Goal: Task Accomplishment & Management: Use online tool/utility

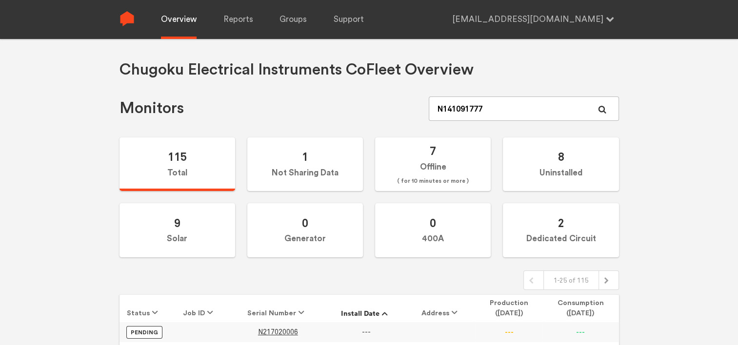
click at [176, 21] on link "Overview" at bounding box center [179, 19] width 36 height 39
click at [299, 169] on label "1 Not Sharing Data" at bounding box center [305, 164] width 116 height 54
click at [0, 0] on input "1 Not Sharing Data" at bounding box center [0, 0] width 0 height 0
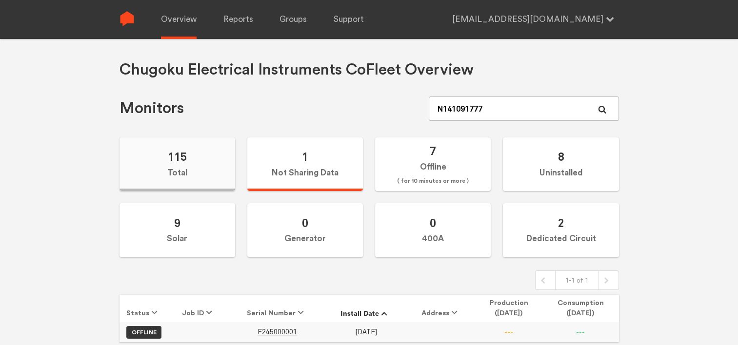
click at [193, 170] on label "115 Total" at bounding box center [177, 164] width 116 height 54
click at [0, 0] on input "115 Total" at bounding box center [0, 0] width 0 height 0
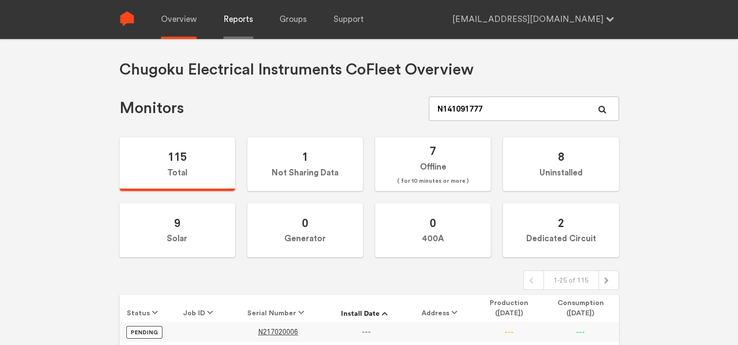
click at [235, 30] on link "Reports" at bounding box center [238, 19] width 30 height 39
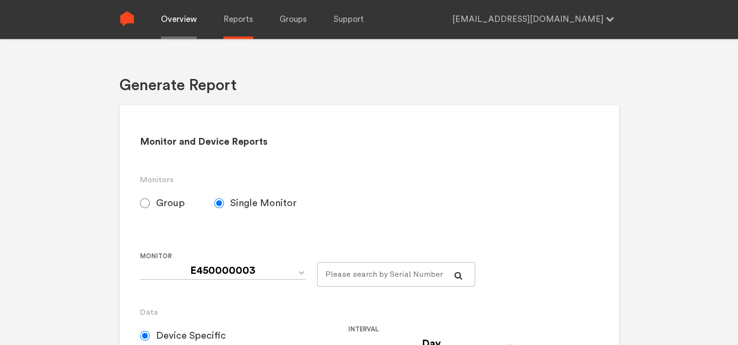
click at [179, 30] on link "Overview" at bounding box center [179, 19] width 36 height 39
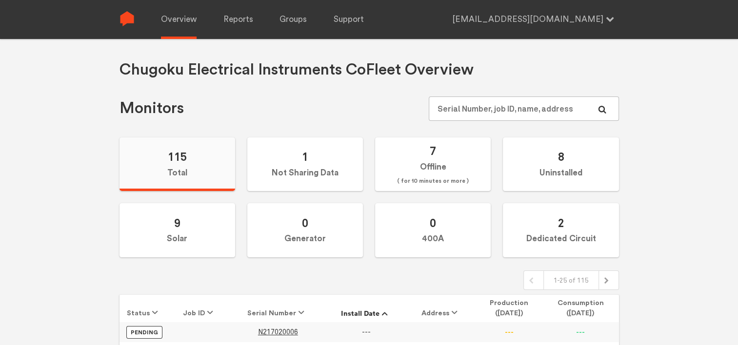
click at [163, 158] on label "115 Total" at bounding box center [177, 164] width 116 height 54
click at [0, 0] on input "115 Total" at bounding box center [0, 0] width 0 height 0
click at [232, 28] on link "Reports" at bounding box center [238, 19] width 30 height 39
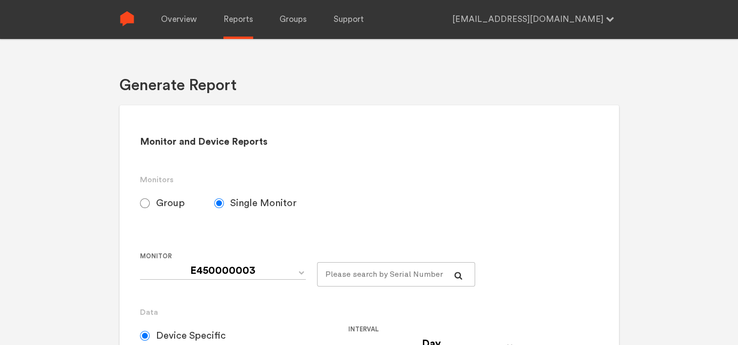
click at [140, 204] on input "Group" at bounding box center [145, 203] width 10 height 10
radio input "true"
radio input "false"
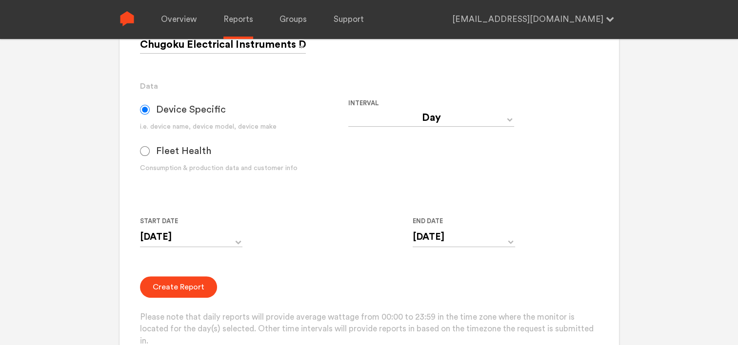
scroll to position [244, 0]
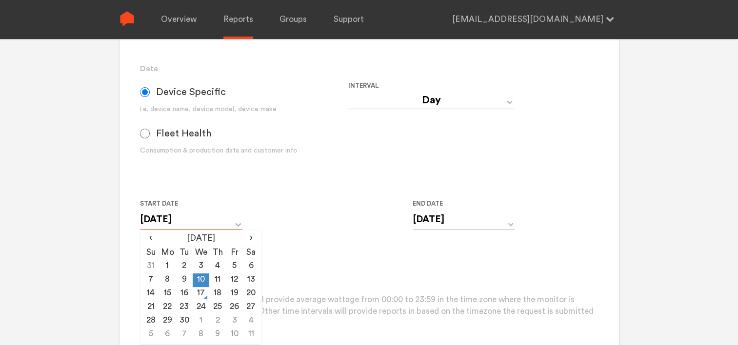
click at [224, 220] on input "[DATE]" at bounding box center [191, 220] width 102 height 20
click at [247, 278] on td "13" at bounding box center [251, 280] width 17 height 14
type input "[DATE]"
drag, startPoint x: 445, startPoint y: 221, endPoint x: 452, endPoint y: 220, distance: 7.4
click at [446, 221] on input "[DATE]" at bounding box center [463, 220] width 102 height 20
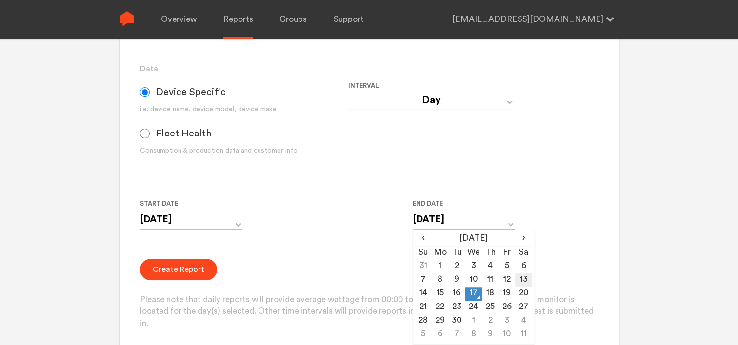
click at [524, 282] on td "13" at bounding box center [523, 280] width 17 height 14
type input "[DATE]"
click at [336, 230] on div "Start Date [DATE] ‹ [DATE] › Su Mo Tu We Th Fr Sa 31 1 2 3 4 5 6 7 8 9 10 11 12…" at bounding box center [348, 220] width 416 height 44
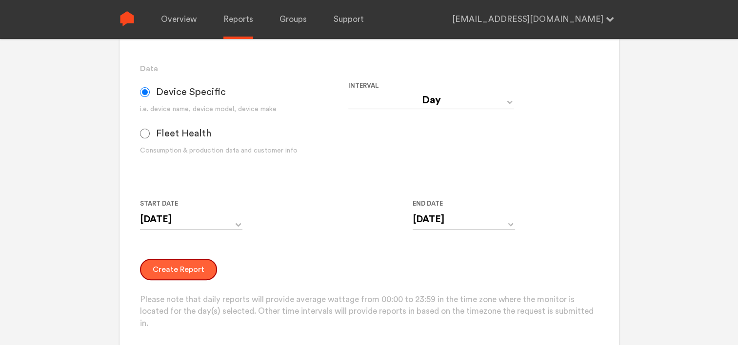
click at [172, 266] on button "Create Report" at bounding box center [178, 269] width 77 height 21
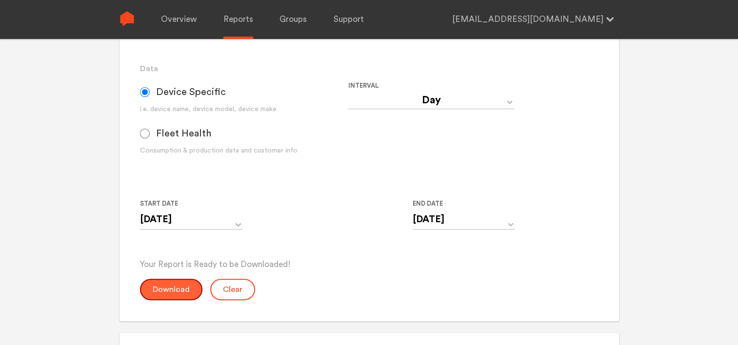
click at [158, 294] on button "Download" at bounding box center [171, 289] width 62 height 21
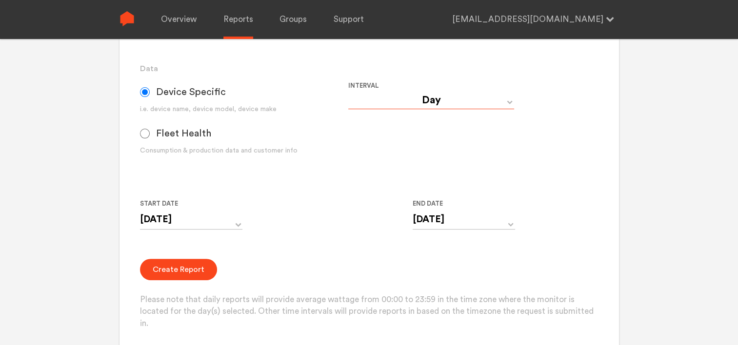
click at [441, 103] on select "Day Year Month Week Hour 30 Minute 15 Minute 5 Minute Minute" at bounding box center [431, 101] width 166 height 18
select select "Minute"
click at [348, 92] on select "Day Year Month Week Hour 30 Minute 15 Minute 5 Minute Minute" at bounding box center [431, 101] width 166 height 18
type input "[DATE] 12:00 AM"
type input "[DATE] 11:59 PM"
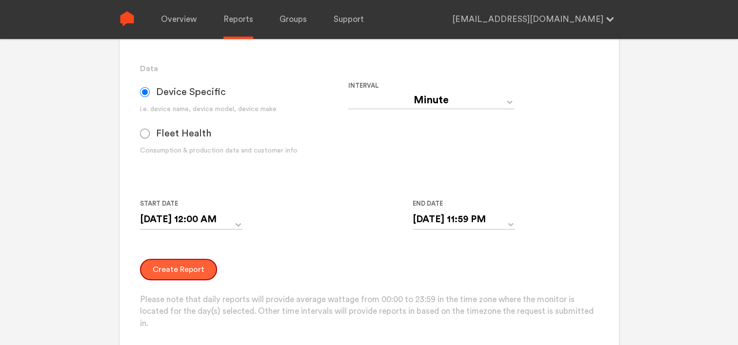
click at [185, 267] on button "Create Report" at bounding box center [178, 269] width 77 height 21
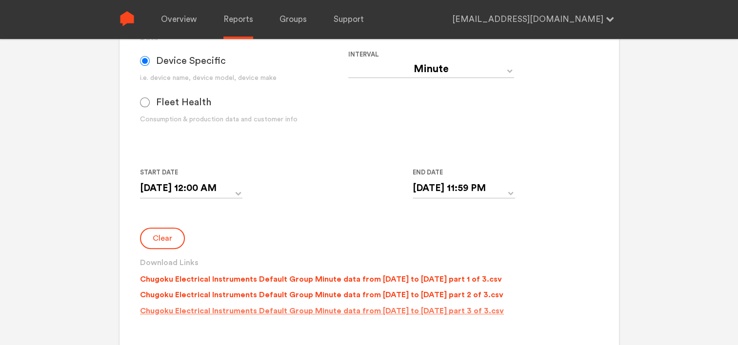
scroll to position [341, 0]
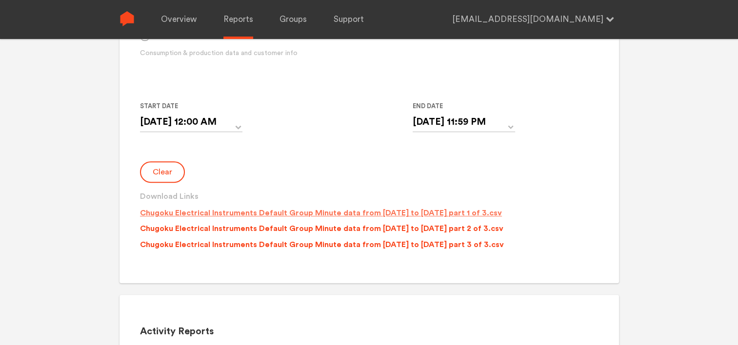
click at [286, 211] on p "Chugoku Electrical Instruments Default Group Minute data from [DATE] to [DATE] …" at bounding box center [321, 213] width 362 height 12
click at [290, 228] on p "Chugoku Electrical Instruments Default Group Minute data from [DATE] to [DATE] …" at bounding box center [321, 229] width 363 height 12
click at [294, 250] on p "Chugoku Electrical Instruments Default Group Minute data from [DATE] to [DATE] …" at bounding box center [322, 245] width 364 height 12
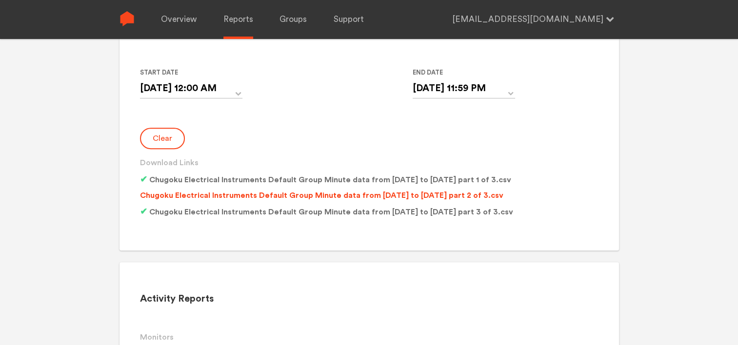
scroll to position [390, 0]
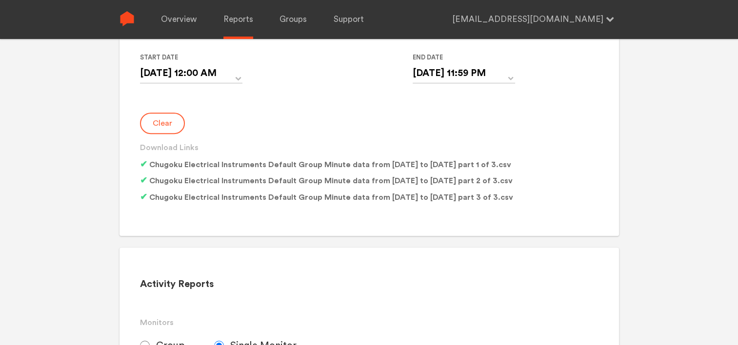
click at [164, 123] on button "Clear" at bounding box center [162, 123] width 45 height 21
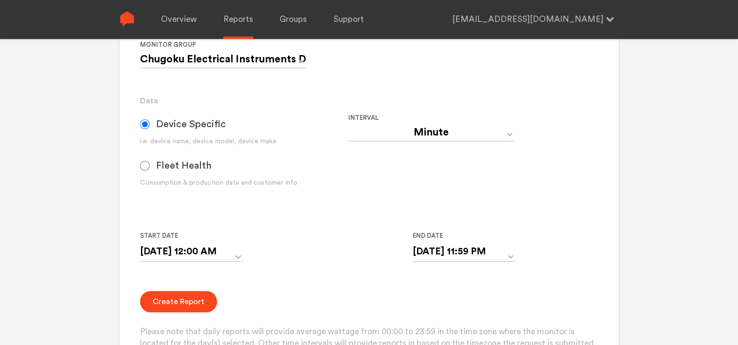
scroll to position [195, 0]
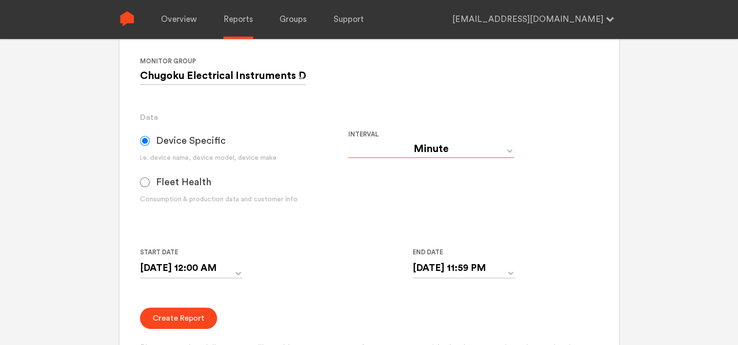
click at [429, 146] on select "Day Year Month Week Hour 30 Minute 15 Minute 5 Minute Minute" at bounding box center [431, 149] width 166 height 18
select select "Day"
click at [348, 140] on select "Day Year Month Week Hour 30 Minute 15 Minute 5 Minute Minute" at bounding box center [431, 149] width 166 height 18
type input "[DATE]"
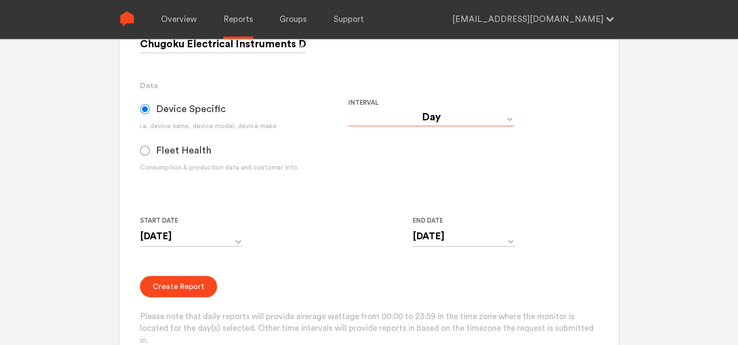
scroll to position [244, 0]
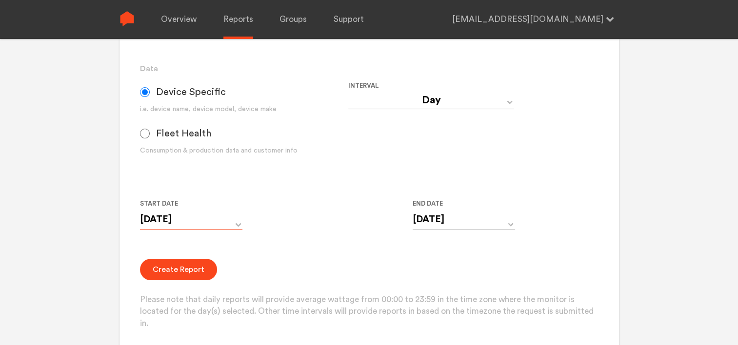
click at [196, 219] on input "[DATE]" at bounding box center [191, 220] width 102 height 20
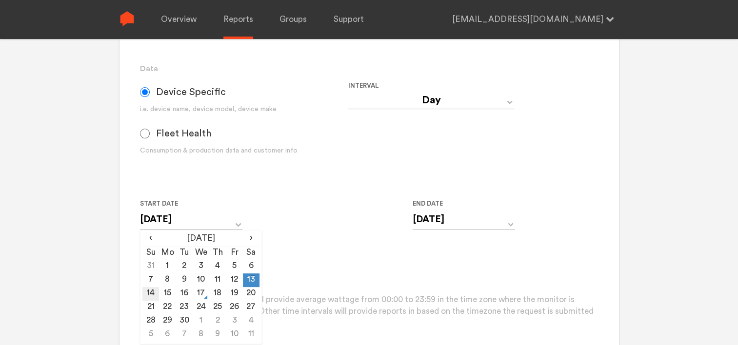
click at [150, 291] on td "14" at bounding box center [150, 294] width 17 height 14
type input "[DATE]"
click at [443, 222] on input "[DATE]" at bounding box center [463, 220] width 102 height 20
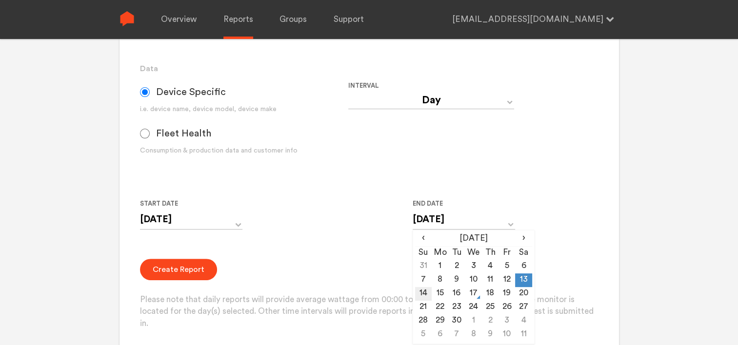
click at [418, 291] on td "14" at bounding box center [423, 294] width 17 height 14
type input "[DATE]"
click at [185, 261] on button "Create Report" at bounding box center [178, 269] width 77 height 21
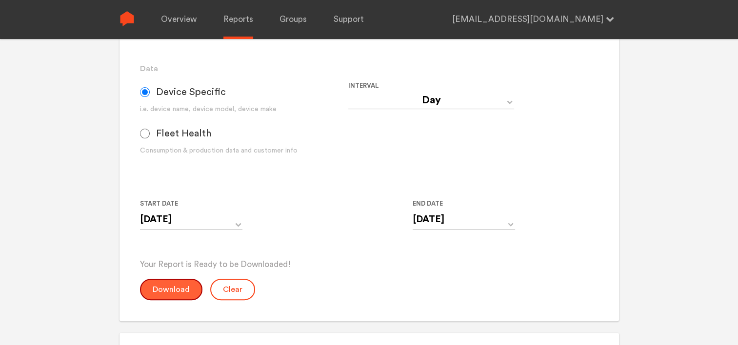
click at [173, 292] on button "Download" at bounding box center [171, 289] width 62 height 21
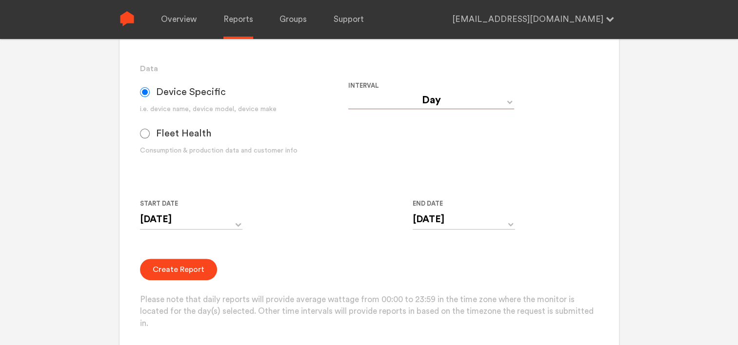
click at [431, 107] on select "Day Year Month Week Hour 30 Minute 15 Minute 5 Minute Minute" at bounding box center [431, 101] width 166 height 18
select select "Minute"
click at [348, 92] on select "Day Year Month Week Hour 30 Minute 15 Minute 5 Minute Minute" at bounding box center [431, 101] width 166 height 18
type input "[DATE] 12:00 AM"
type input "[DATE] 11:59 PM"
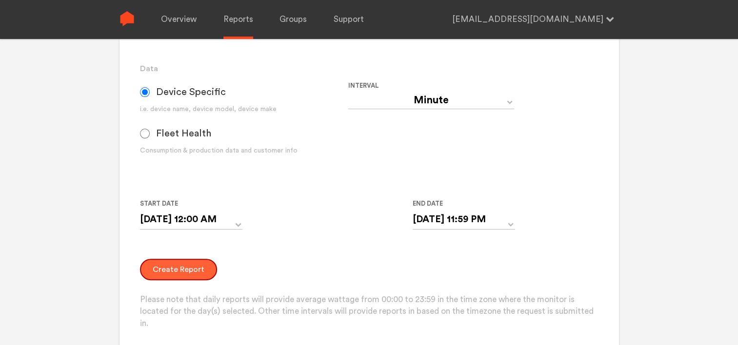
click at [155, 270] on button "Create Report" at bounding box center [178, 269] width 77 height 21
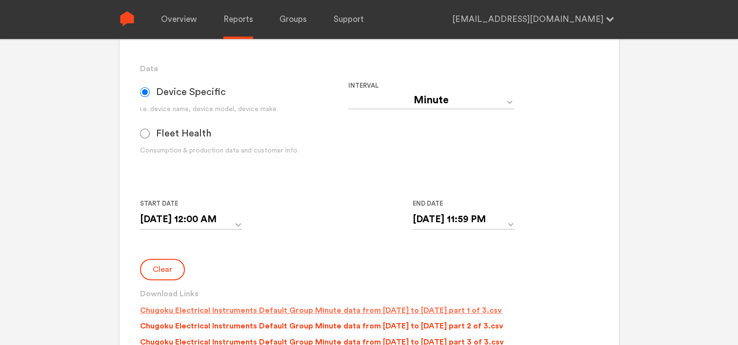
click at [271, 314] on p "Chugoku Electrical Instruments Default Group Minute data from [DATE] to [DATE] …" at bounding box center [321, 311] width 362 height 12
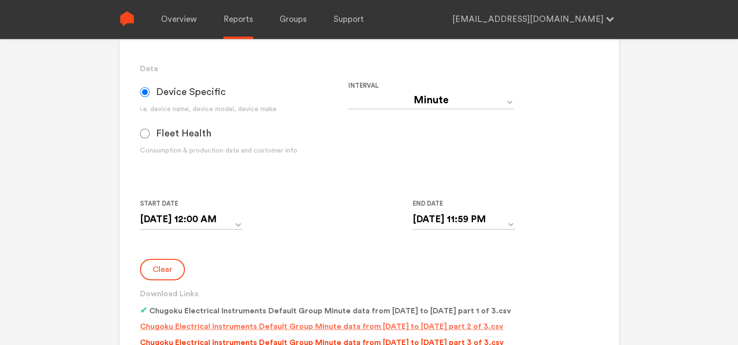
click at [275, 327] on p "Chugoku Electrical Instruments Default Group Minute data from [DATE] to [DATE] …" at bounding box center [321, 327] width 363 height 12
click at [279, 339] on p "Chugoku Electrical Instruments Default Group Minute data from [DATE] to [DATE] …" at bounding box center [322, 343] width 364 height 12
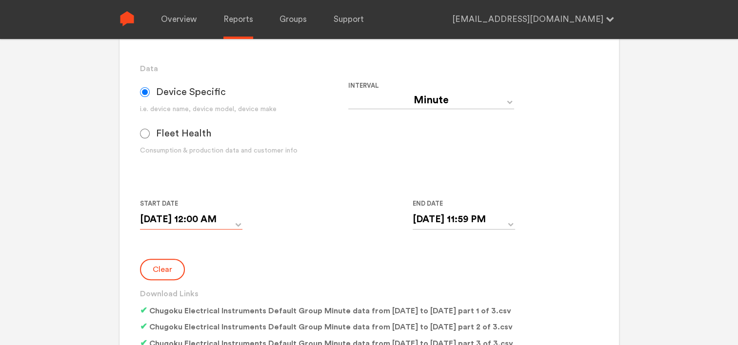
click at [231, 221] on input "[DATE] 12:00 AM" at bounding box center [191, 220] width 102 height 20
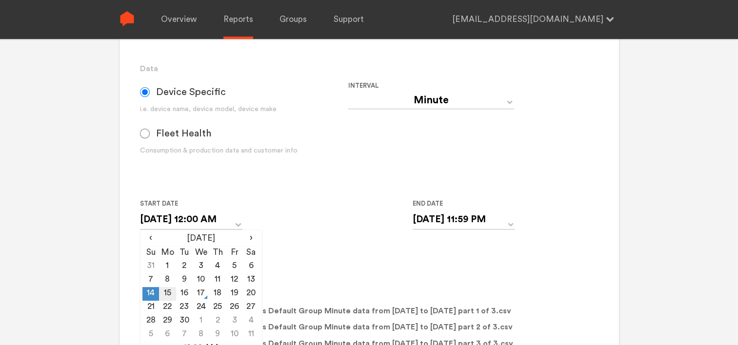
click at [167, 292] on td "15" at bounding box center [167, 294] width 17 height 14
type input "[DATE] 12:00 AM"
click at [319, 250] on form "Group Single Monitor Monitor Group Chugoku Electrical Instruments Default Group…" at bounding box center [369, 150] width 458 height 406
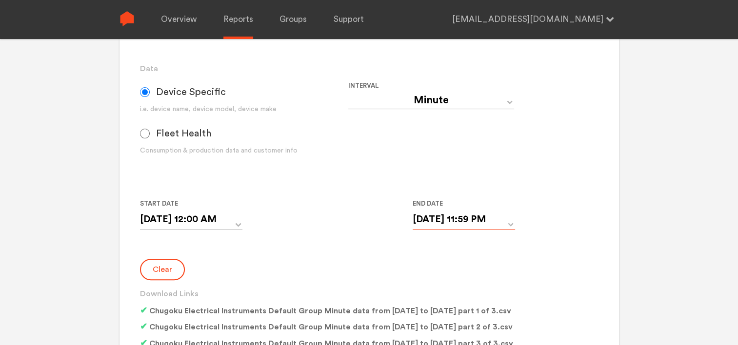
click at [432, 220] on input "[DATE] 11:59 PM" at bounding box center [463, 220] width 102 height 20
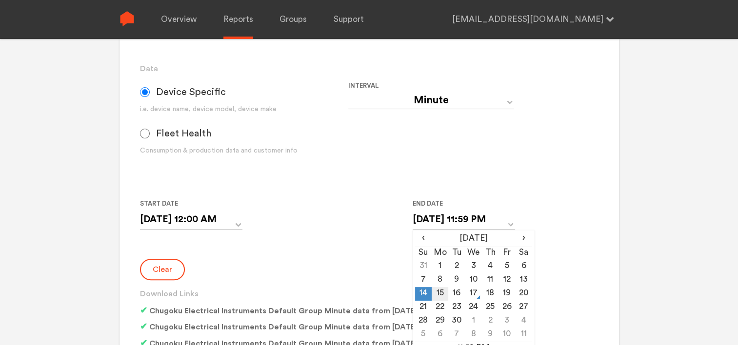
click at [440, 292] on td "15" at bounding box center [439, 294] width 17 height 14
type input "[DATE] 11:59 PM"
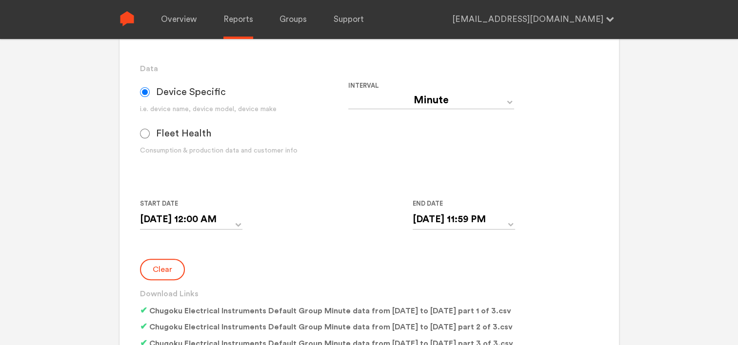
click at [344, 259] on div "Clear Download Links Chugoku Electrical Instruments Default Group Minute data f…" at bounding box center [369, 306] width 458 height 95
click at [161, 269] on button "Clear" at bounding box center [162, 269] width 45 height 21
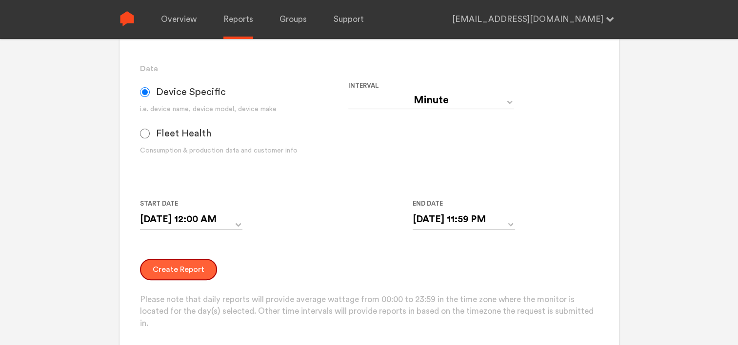
click at [173, 267] on button "Create Report" at bounding box center [178, 269] width 77 height 21
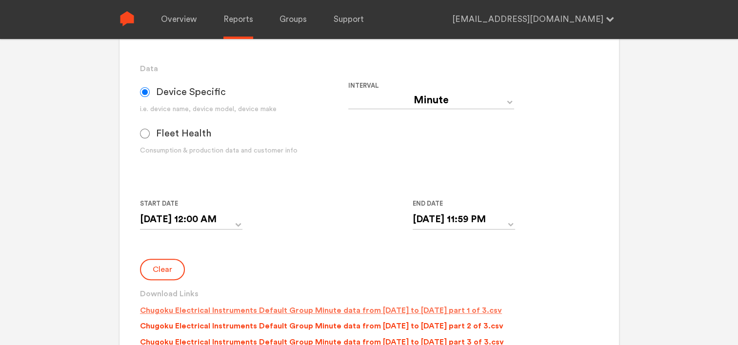
click at [281, 309] on p "Chugoku Electrical Instruments Default Group Minute data from [DATE] to [DATE] …" at bounding box center [321, 311] width 362 height 12
click at [284, 326] on p "Chugoku Electrical Instruments Default Group Minute data from [DATE] to [DATE] …" at bounding box center [321, 326] width 363 height 12
click at [285, 339] on p "Chugoku Electrical Instruments Default Group Minute data from [DATE] to [DATE] …" at bounding box center [322, 342] width 364 height 12
click at [435, 98] on select "Day Year Month Week Hour 30 Minute 15 Minute 5 Minute Minute" at bounding box center [431, 101] width 166 height 18
select select "Day"
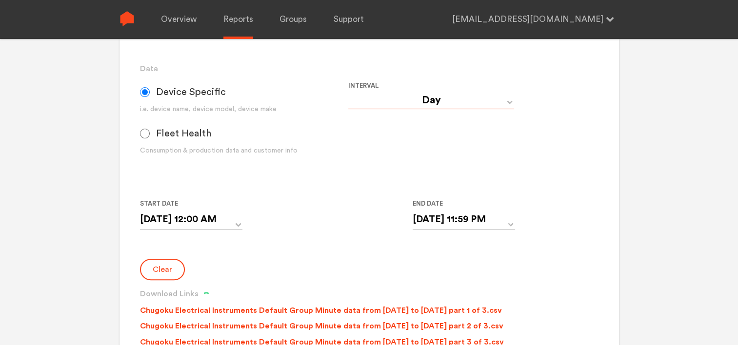
click at [348, 92] on select "Day Year Month Week Hour 30 Minute 15 Minute 5 Minute Minute" at bounding box center [431, 101] width 166 height 18
type input "[DATE]"
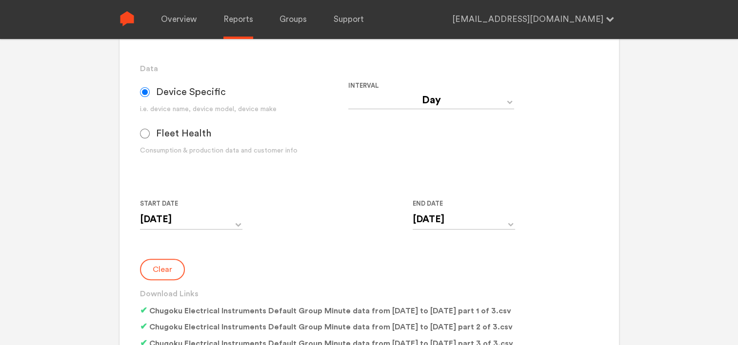
click at [162, 266] on button "Clear" at bounding box center [162, 269] width 45 height 21
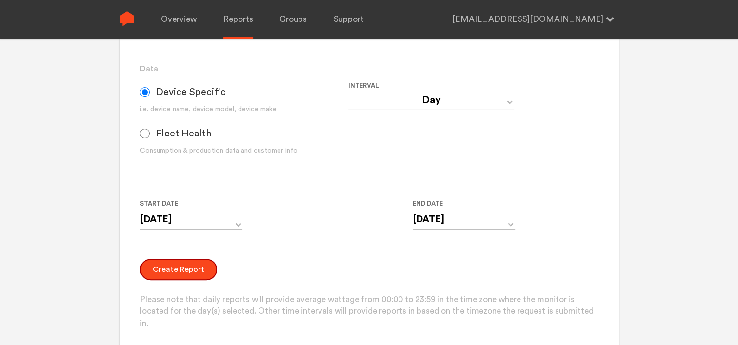
click at [162, 266] on button "Create Report" at bounding box center [178, 269] width 77 height 21
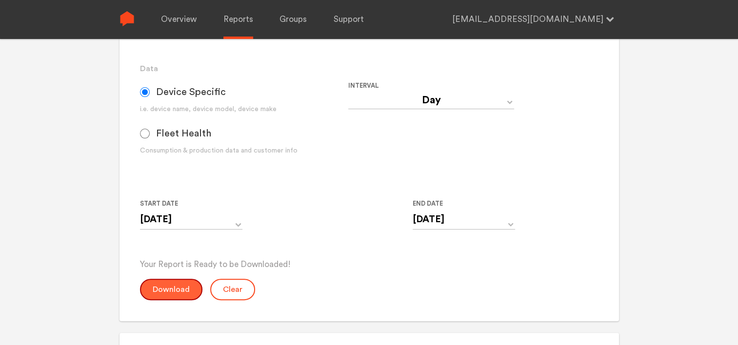
click at [162, 289] on button "Download" at bounding box center [171, 289] width 62 height 21
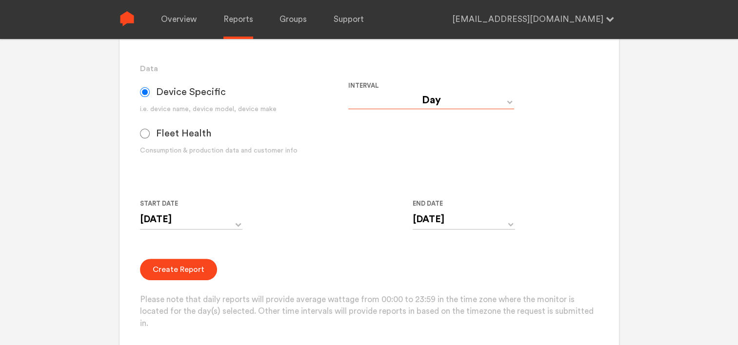
click at [376, 100] on select "Day Year Month Week Hour 30 Minute 15 Minute 5 Minute Minute" at bounding box center [431, 101] width 166 height 18
select select "Minute"
click at [348, 92] on select "Day Year Month Week Hour 30 Minute 15 Minute 5 Minute Minute" at bounding box center [431, 101] width 166 height 18
type input "[DATE] 12:00 AM"
type input "[DATE] 11:59 PM"
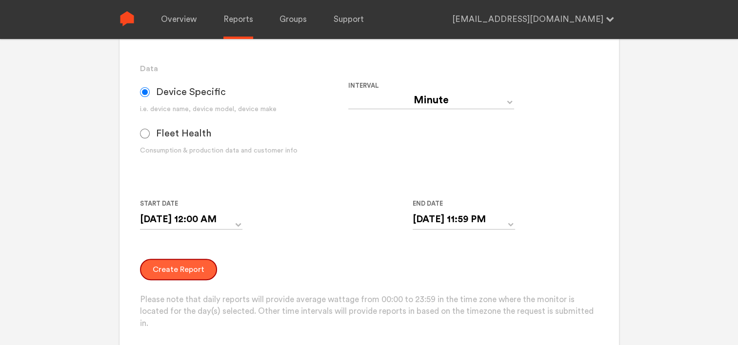
click at [166, 269] on button "Create Report" at bounding box center [178, 269] width 77 height 21
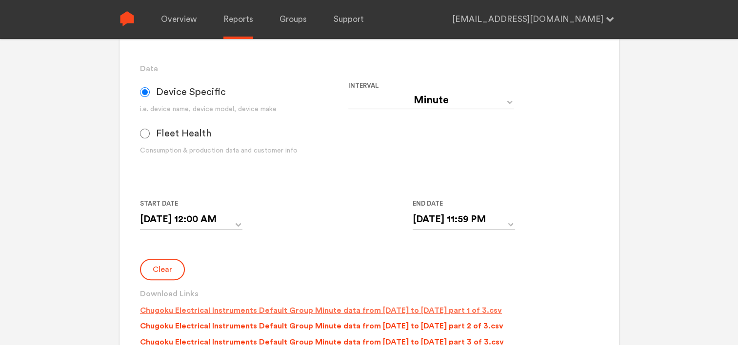
click at [312, 309] on p "Chugoku Electrical Instruments Default Group Minute data from [DATE] to [DATE] …" at bounding box center [321, 311] width 362 height 12
click at [315, 324] on p "Chugoku Electrical Instruments Default Group Minute data from [DATE] to [DATE] …" at bounding box center [321, 326] width 363 height 12
click at [317, 342] on p "Chugoku Electrical Instruments Default Group Minute data from [DATE] to [DATE] …" at bounding box center [322, 342] width 364 height 12
